Goal: Transaction & Acquisition: Purchase product/service

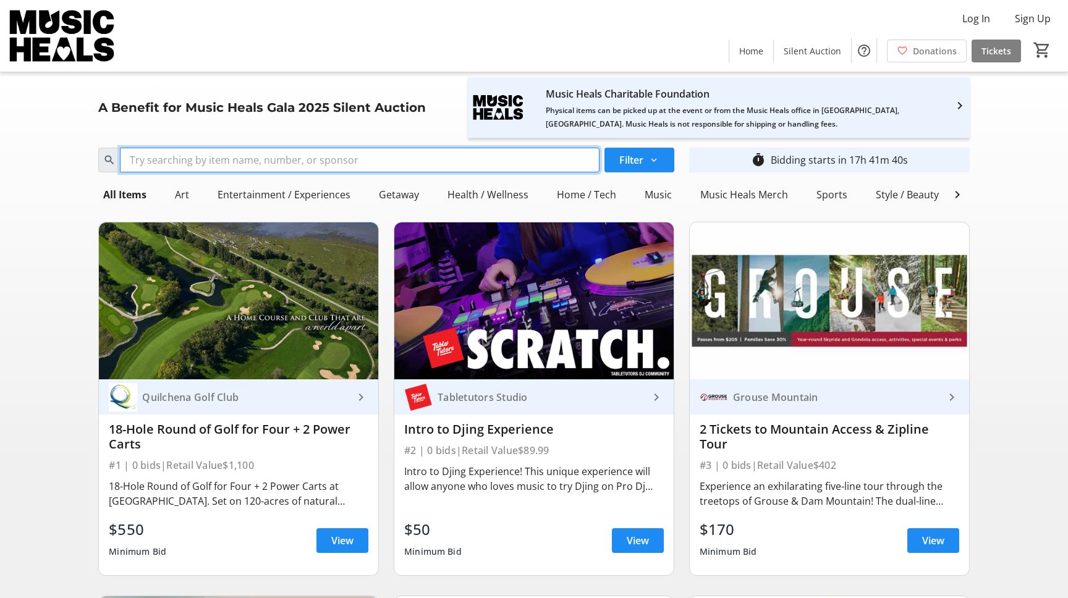
click at [344, 157] on input "Search" at bounding box center [359, 160] width 479 height 25
type input "[PERSON_NAME]"
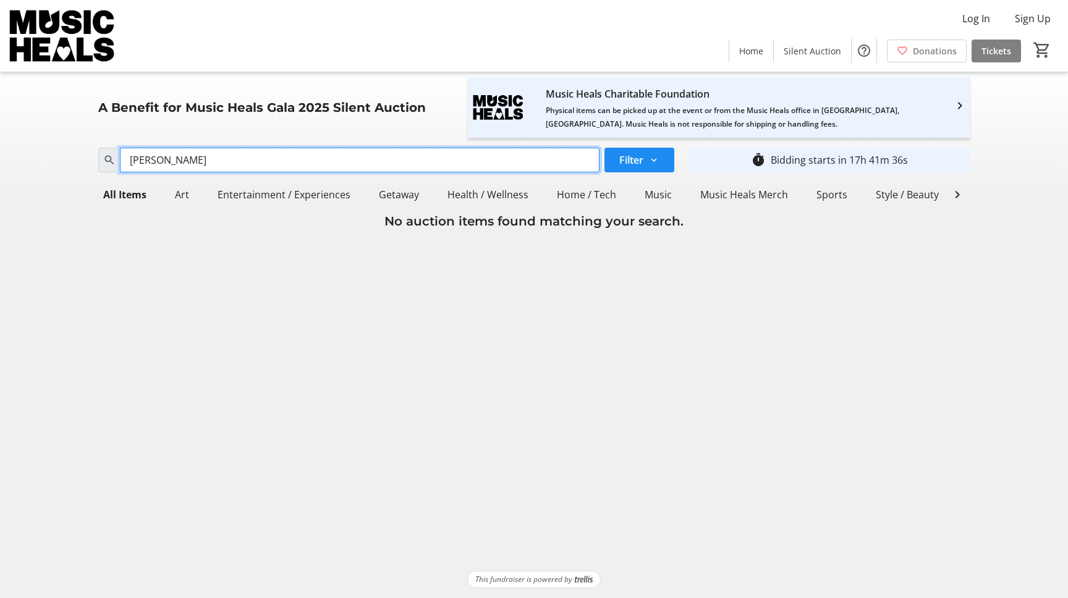
drag, startPoint x: 157, startPoint y: 158, endPoint x: 107, endPoint y: 162, distance: 50.3
click at [107, 162] on div "[PERSON_NAME]" at bounding box center [348, 160] width 501 height 25
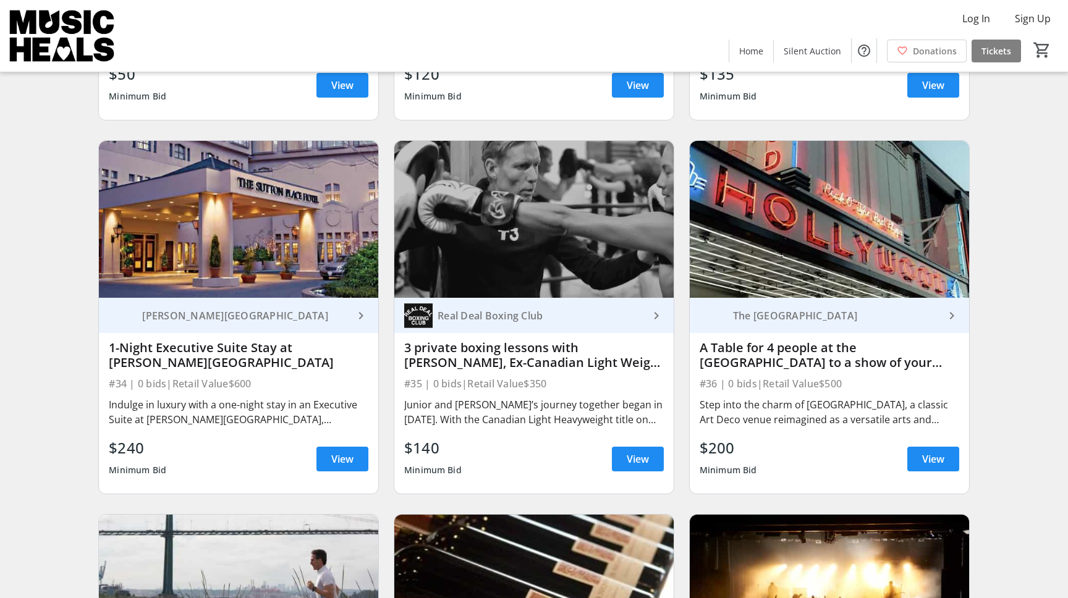
scroll to position [4196, 0]
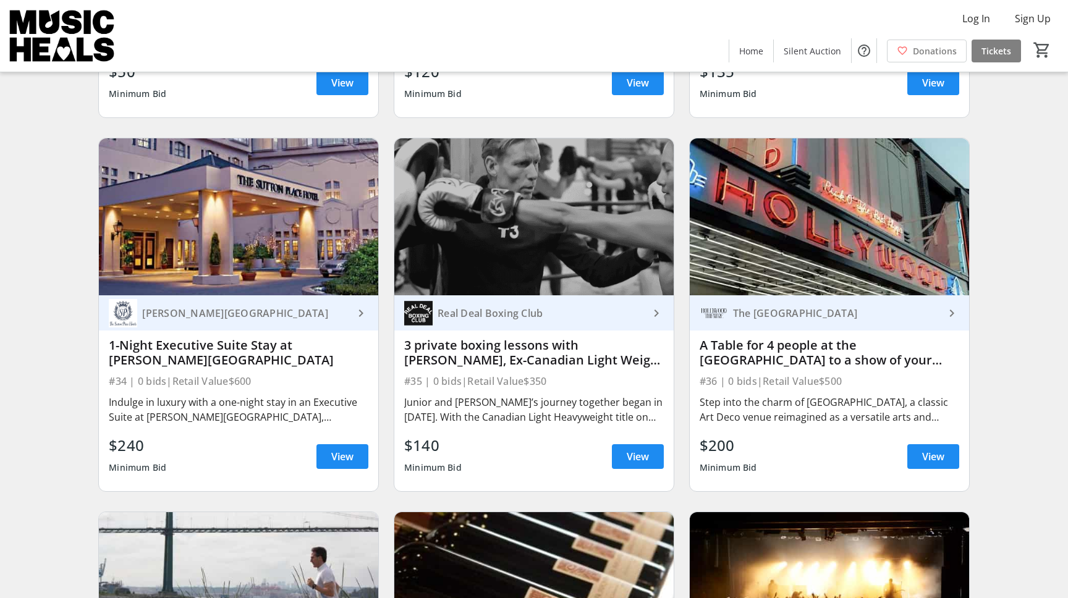
click at [908, 353] on div "The [GEOGRAPHIC_DATA] keyboard_arrow_right A Table for 4 people at the [GEOGRAP…" at bounding box center [829, 393] width 279 height 196
click at [923, 449] on span "View" at bounding box center [933, 456] width 22 height 15
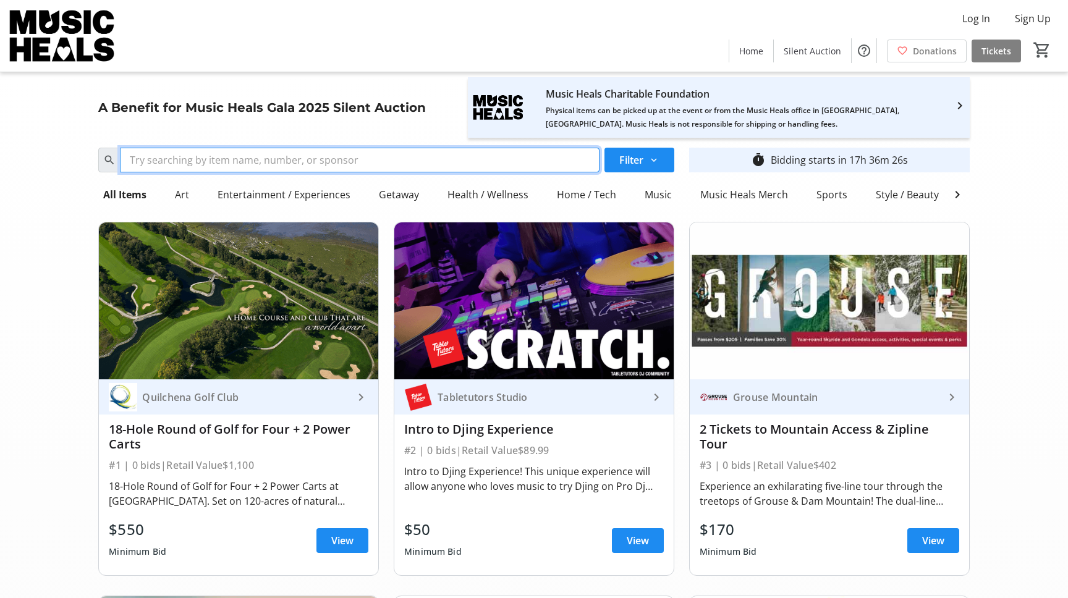
click at [277, 161] on input "Search" at bounding box center [359, 160] width 479 height 25
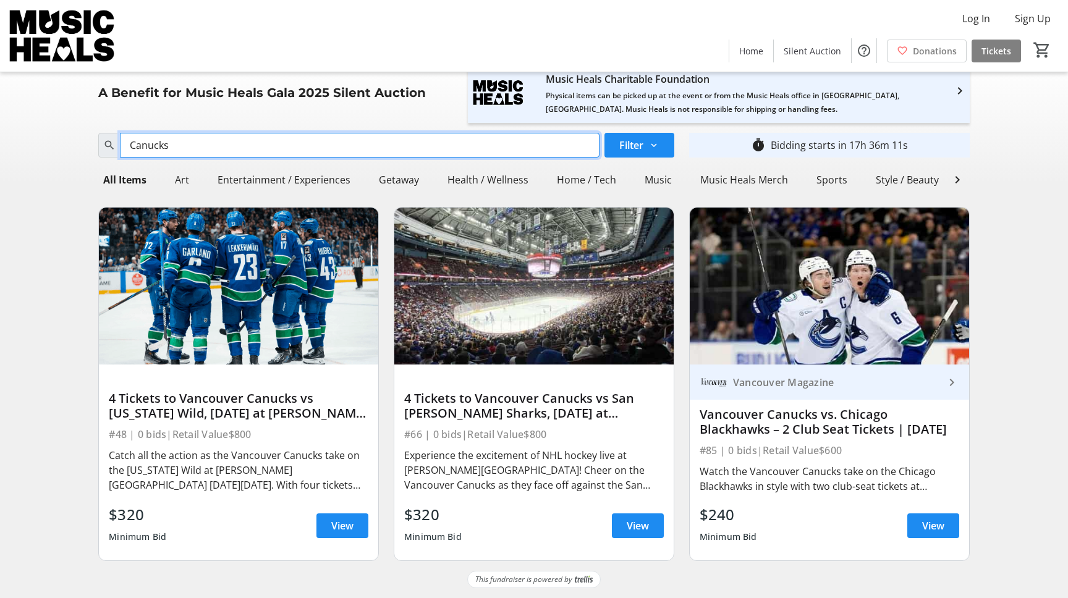
scroll to position [14, 0]
click at [177, 146] on input "Canucks" at bounding box center [359, 145] width 479 height 25
type input "Canucks"
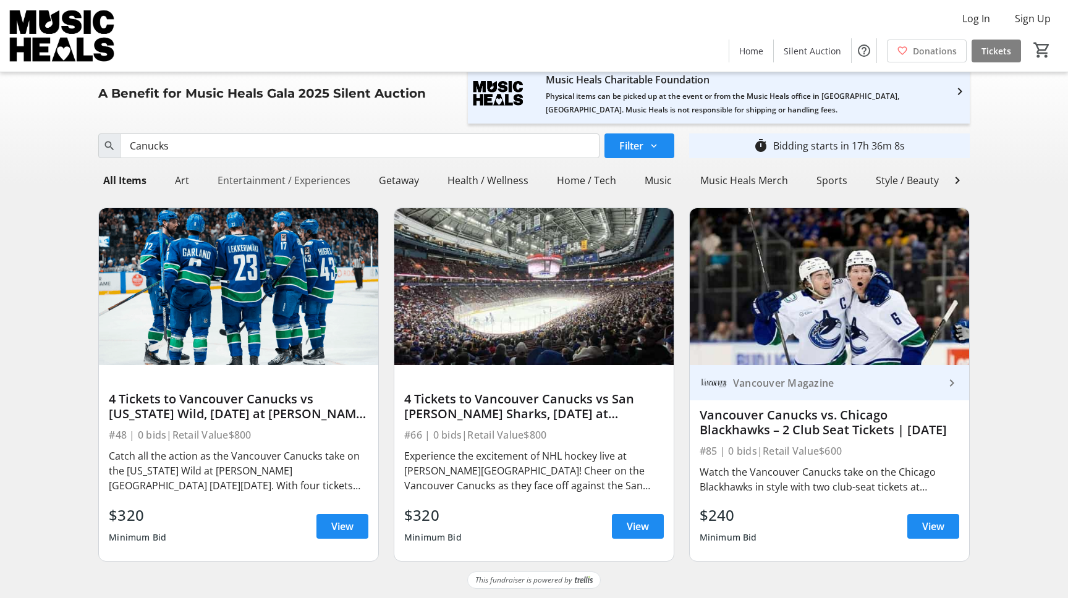
click at [271, 179] on div "Entertainment / Experiences" at bounding box center [284, 180] width 143 height 25
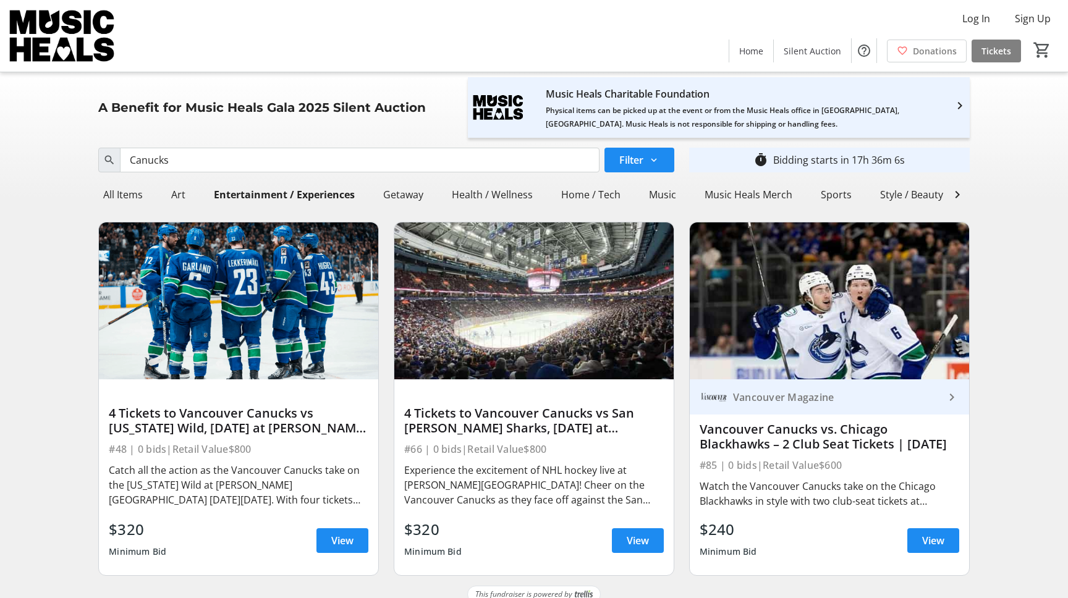
scroll to position [0, 0]
click at [410, 196] on div "Getaway" at bounding box center [403, 194] width 50 height 25
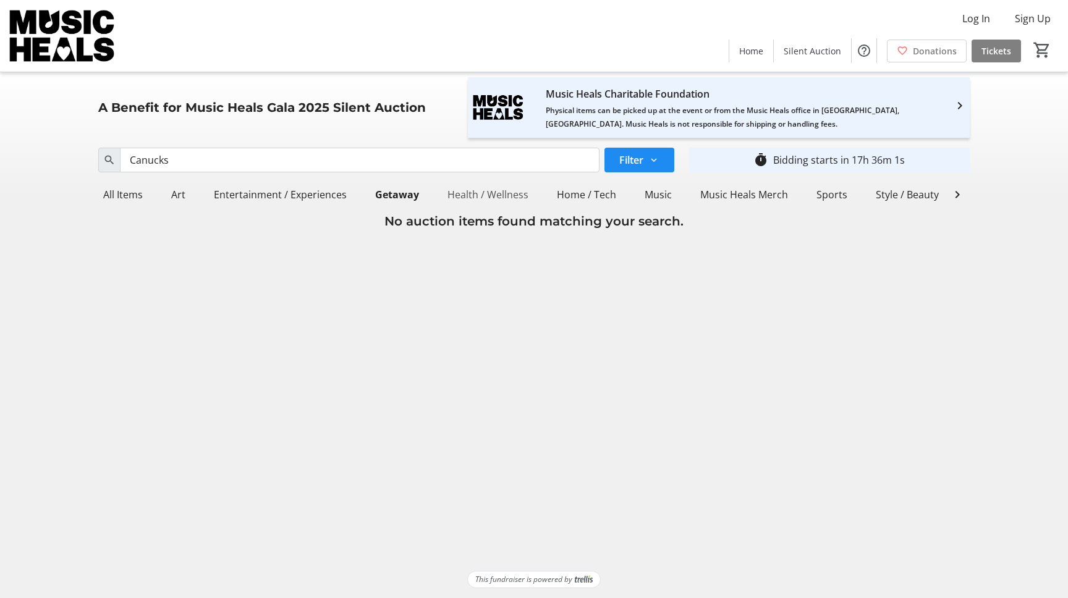
click at [483, 195] on div "Health / Wellness" at bounding box center [487, 194] width 91 height 25
click at [767, 196] on div "Music Heals Merch" at bounding box center [745, 194] width 98 height 25
click at [117, 195] on div "All Items" at bounding box center [122, 194] width 49 height 25
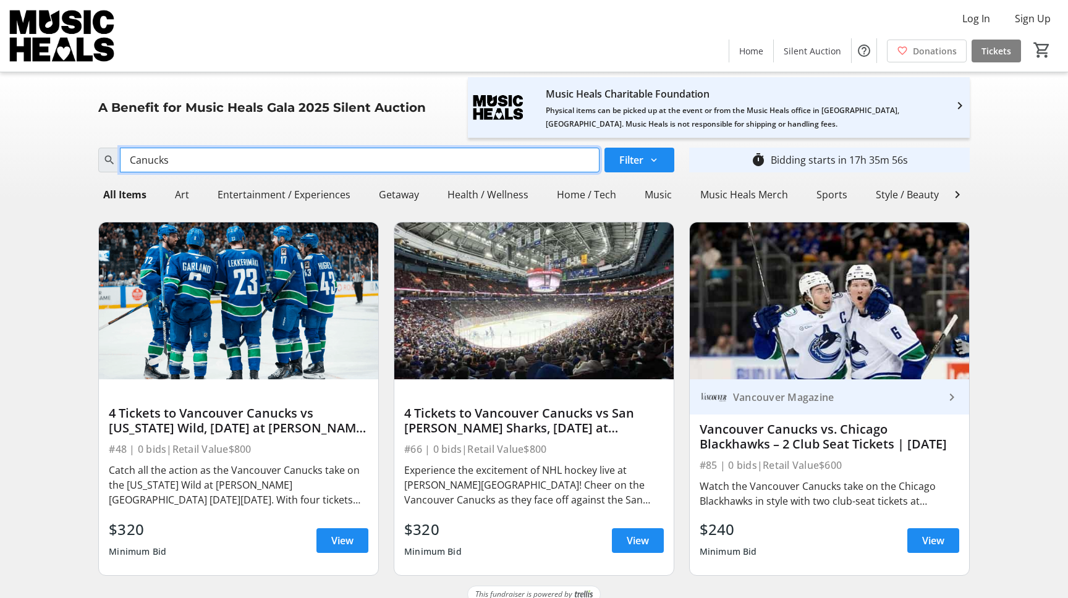
drag, startPoint x: 185, startPoint y: 164, endPoint x: 95, endPoint y: 162, distance: 89.6
click at [95, 162] on div "Search Canucks Filter" at bounding box center [386, 160] width 591 height 25
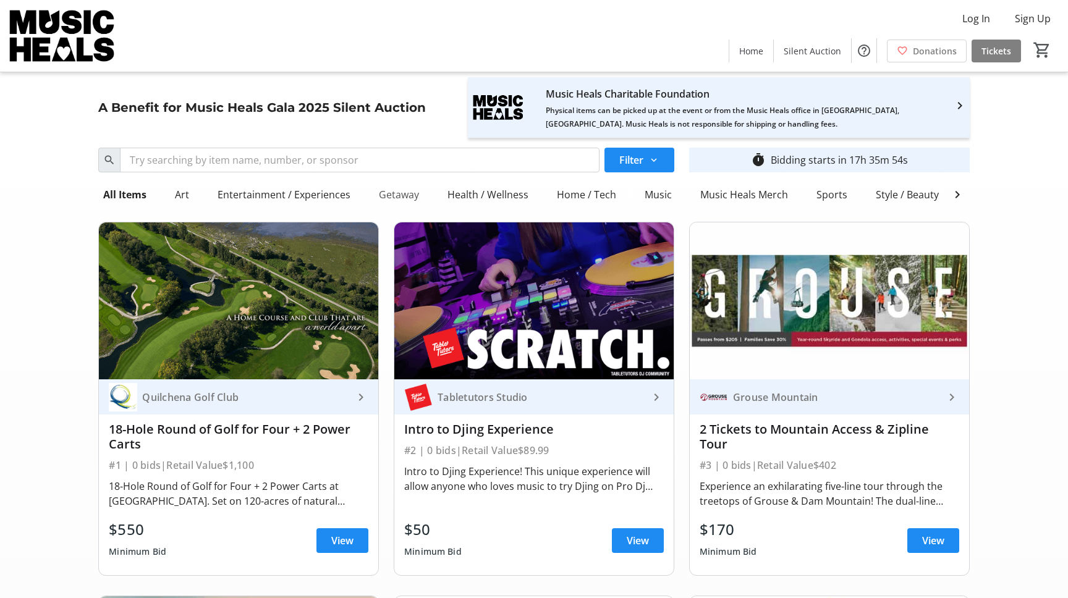
click at [395, 197] on div "Getaway" at bounding box center [399, 194] width 50 height 25
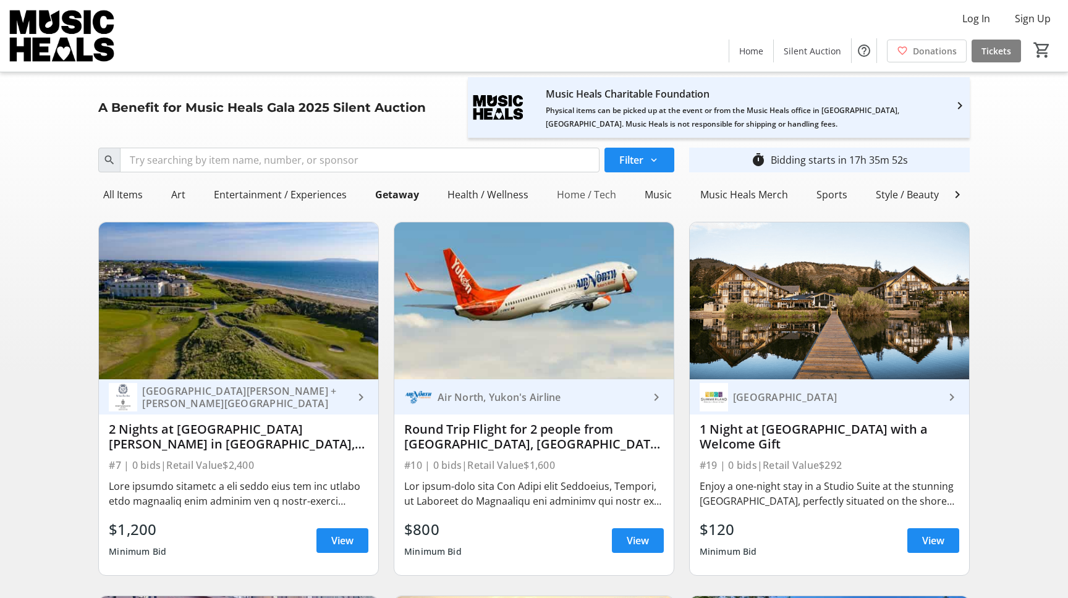
click at [575, 192] on div "Home / Tech" at bounding box center [586, 194] width 69 height 25
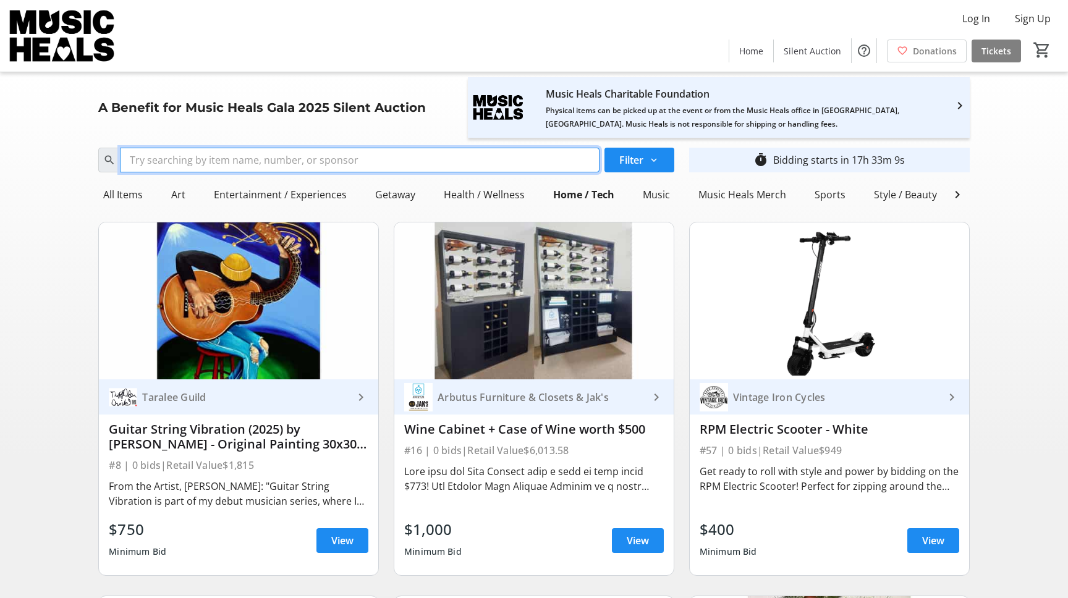
click at [243, 165] on input "Search" at bounding box center [359, 160] width 479 height 25
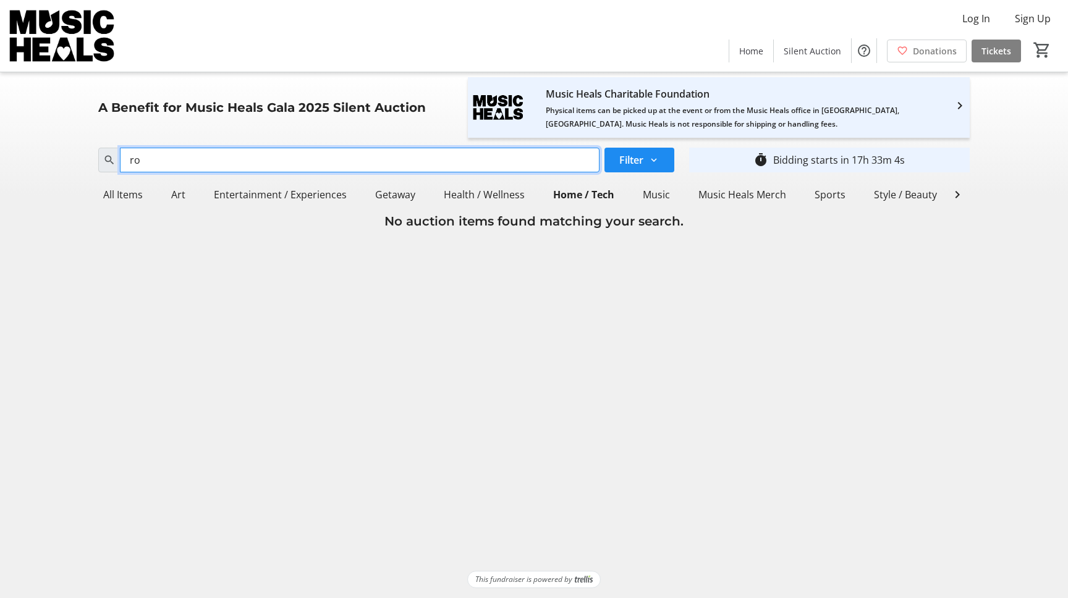
type input "r"
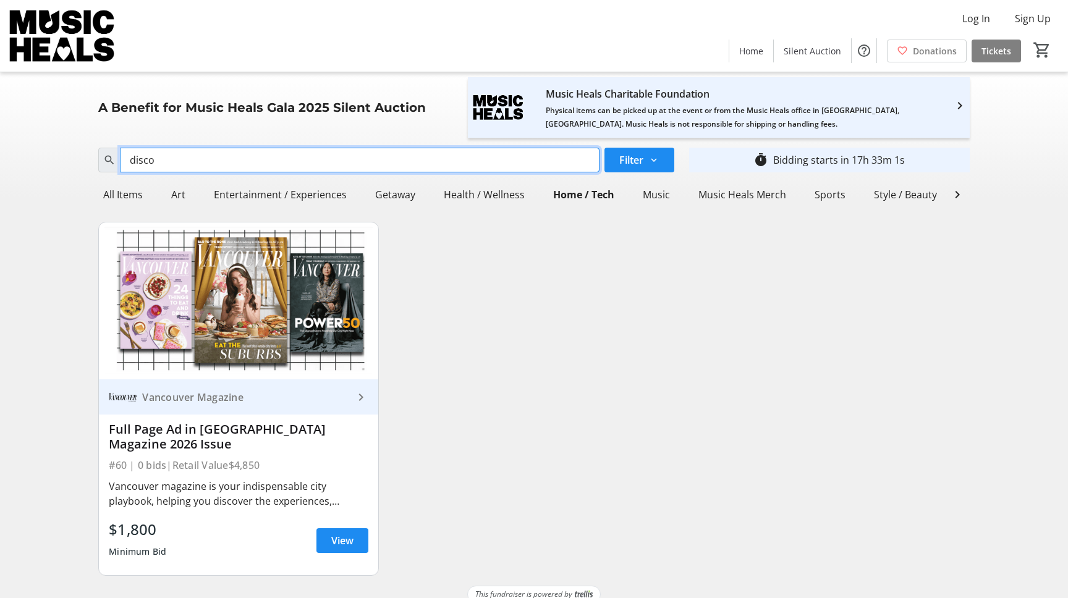
drag, startPoint x: 183, startPoint y: 162, endPoint x: 102, endPoint y: 167, distance: 81.1
click at [102, 167] on div "disco" at bounding box center [348, 160] width 501 height 25
type input "d"
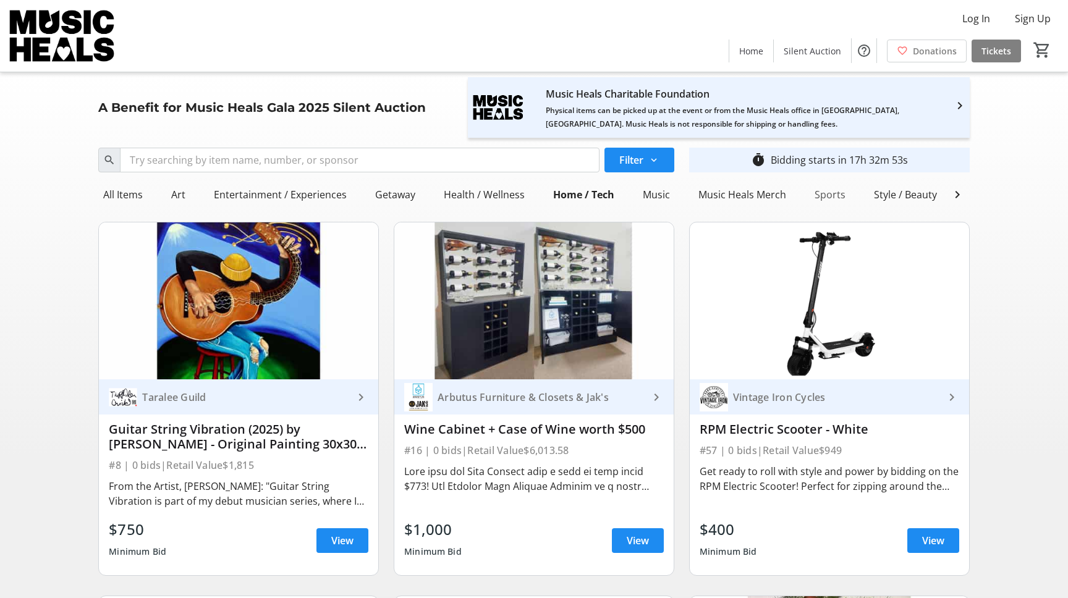
click at [828, 197] on div "Sports" at bounding box center [829, 194] width 41 height 25
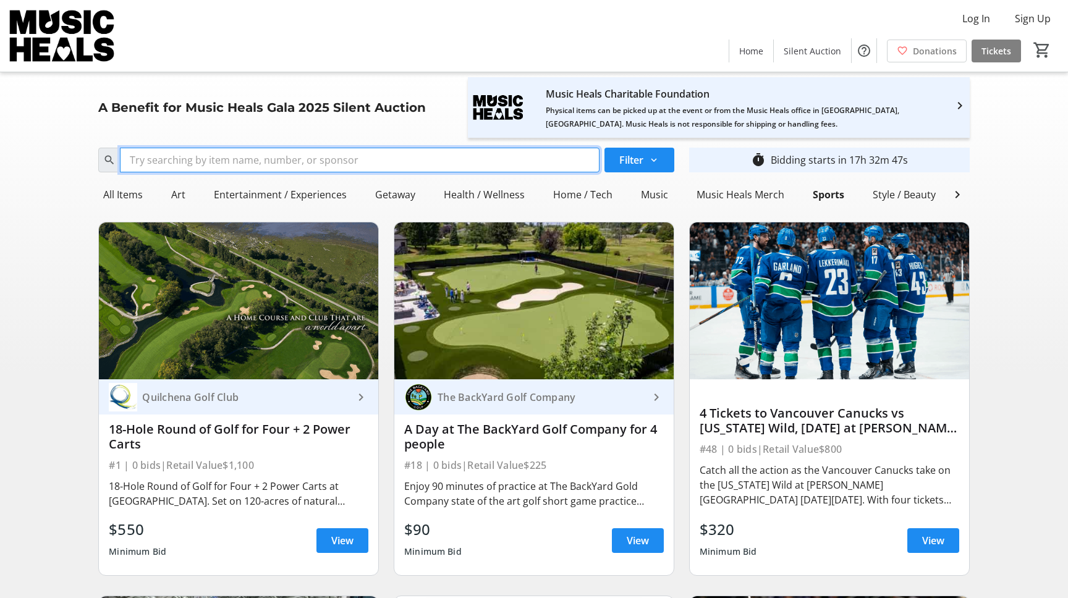
click at [366, 164] on input "Search" at bounding box center [359, 160] width 479 height 25
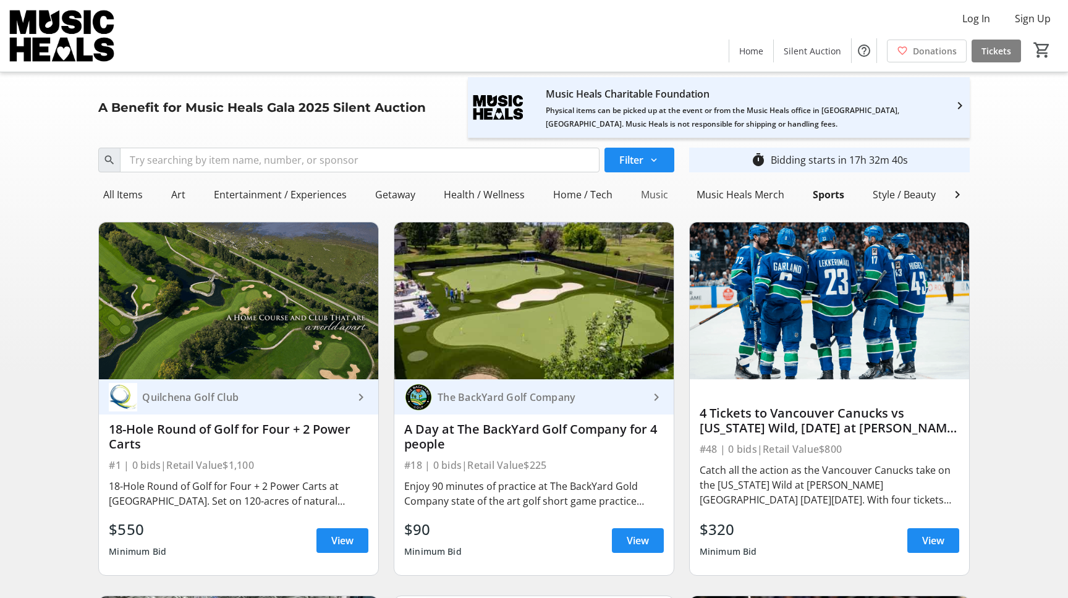
click at [652, 188] on div "Music" at bounding box center [654, 194] width 37 height 25
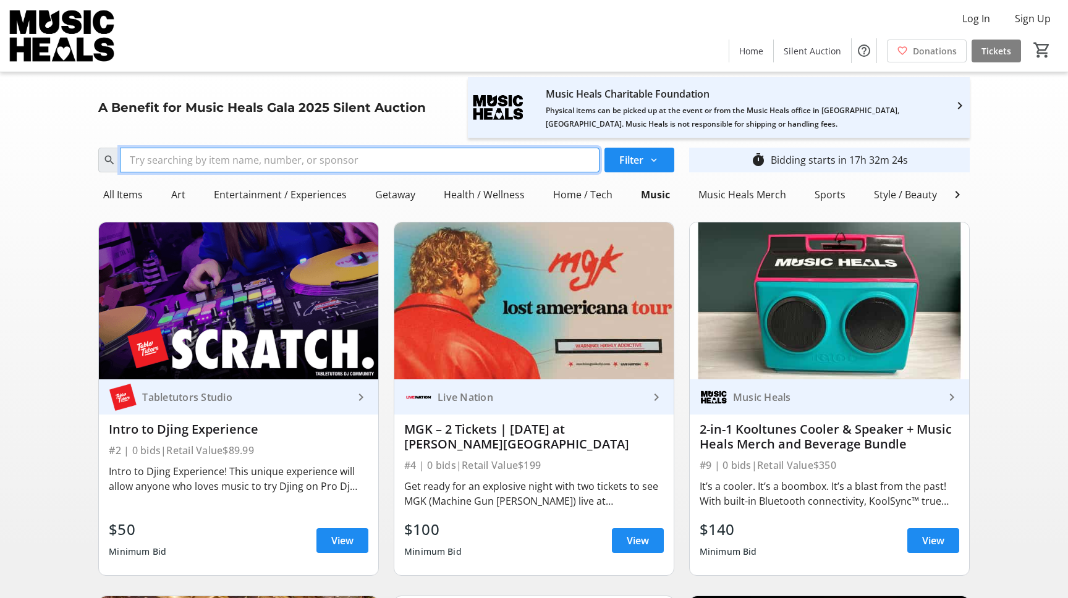
click at [222, 157] on input "Search" at bounding box center [359, 160] width 479 height 25
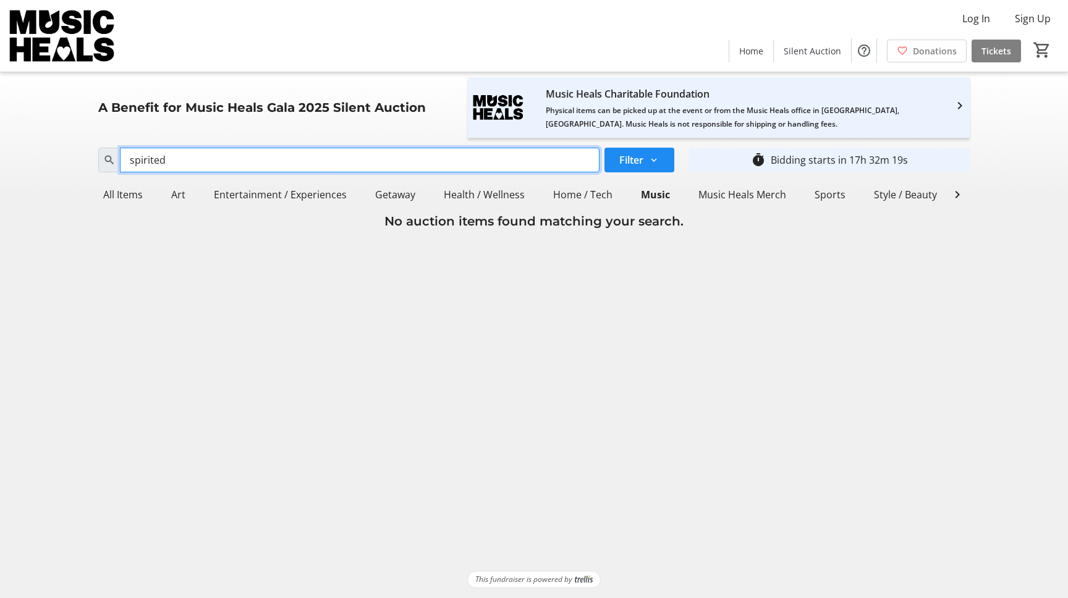
type input "spirited"
